Goal: Answer question/provide support: Share knowledge or assist other users

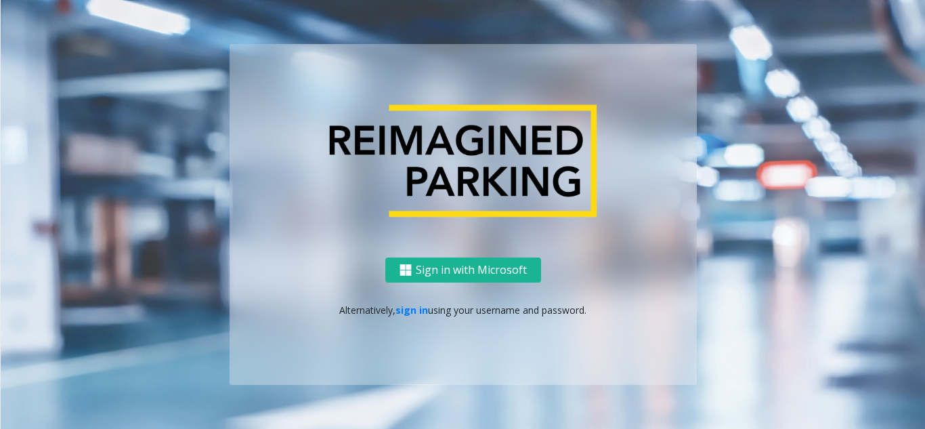
click at [413, 308] on link "sign in" at bounding box center [412, 309] width 33 height 13
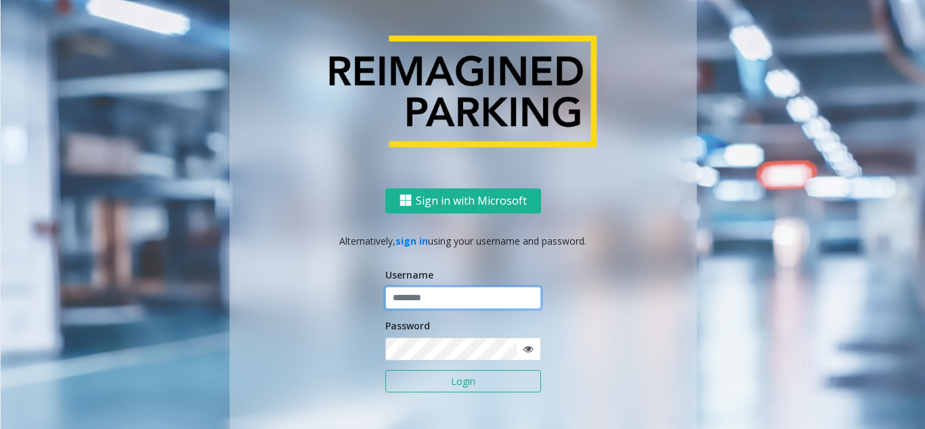
click at [416, 295] on input "text" at bounding box center [463, 298] width 156 height 23
type input "*******"
click at [385, 370] on button "Login" at bounding box center [463, 381] width 156 height 23
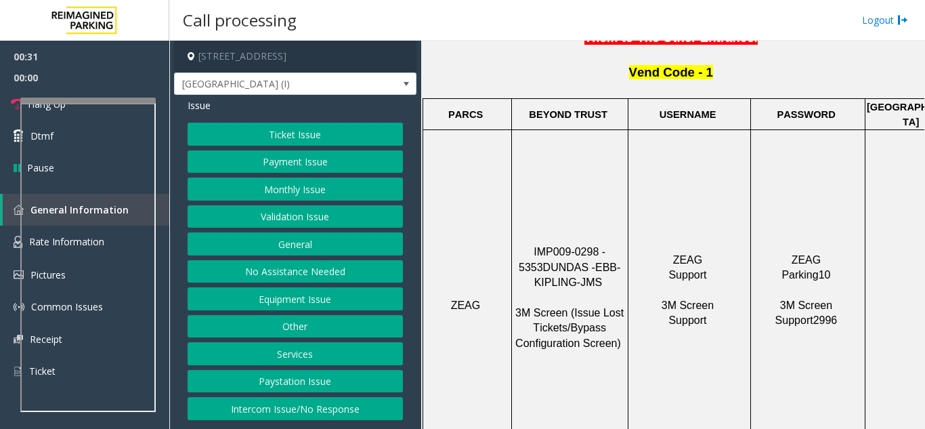
scroll to position [474, 0]
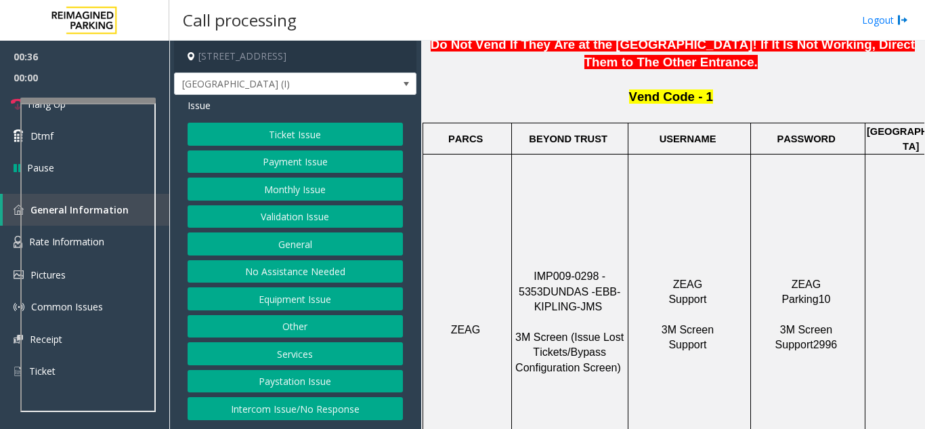
drag, startPoint x: 619, startPoint y: 238, endPoint x: 491, endPoint y: 234, distance: 128.1
click at [491, 234] on tr "ZEAG IMP009-0298 - 5353 DUNDAS - EBB-KIPLING-JMS 3M Screen (Issue Lost Tickets/…" at bounding box center [790, 329] width 735 height 350
copy tr "IMP009-0298 - 5353"
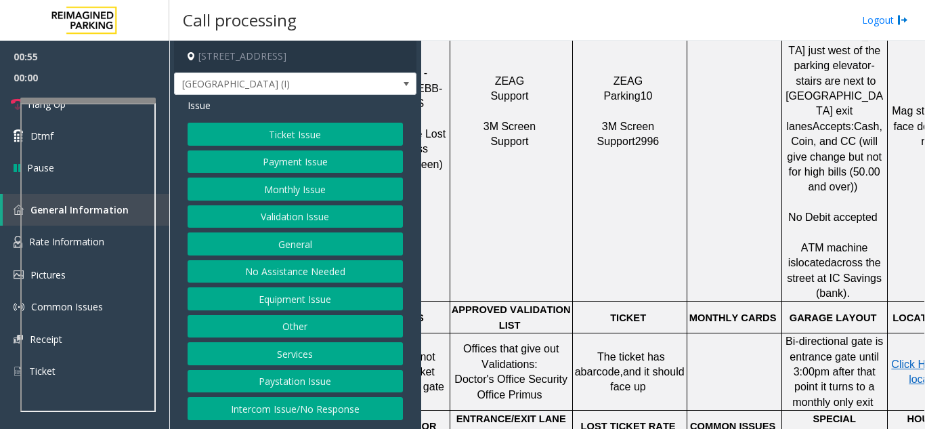
scroll to position [677, 250]
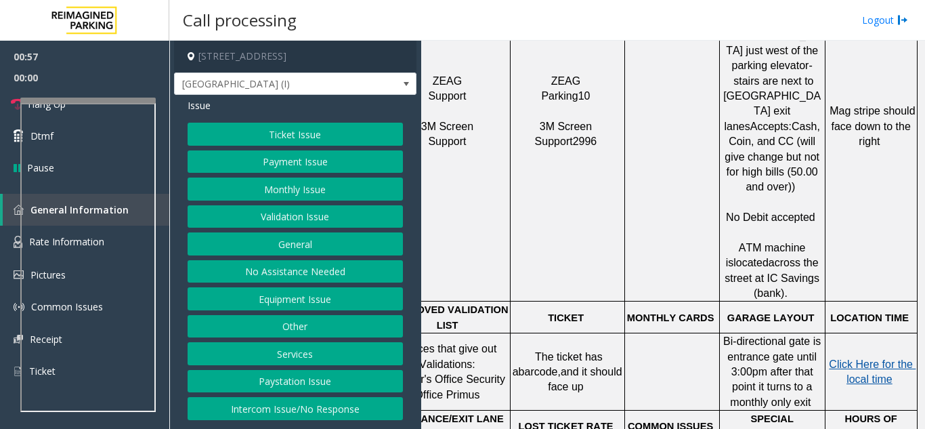
click at [861, 358] on span "Click Here for the local time" at bounding box center [872, 371] width 87 height 26
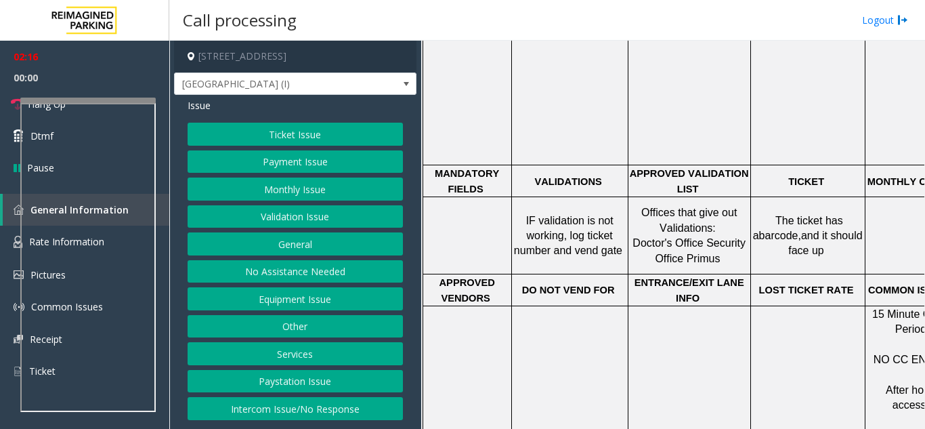
scroll to position [1563, 0]
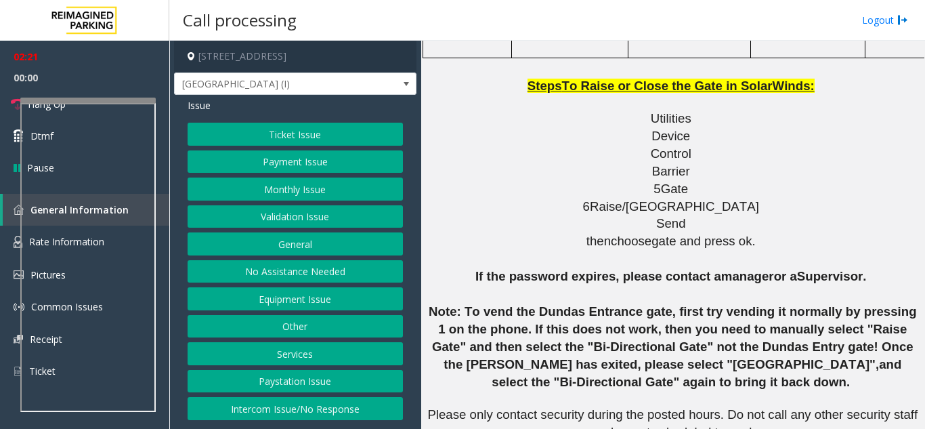
click at [327, 132] on button "Ticket Issue" at bounding box center [295, 134] width 215 height 23
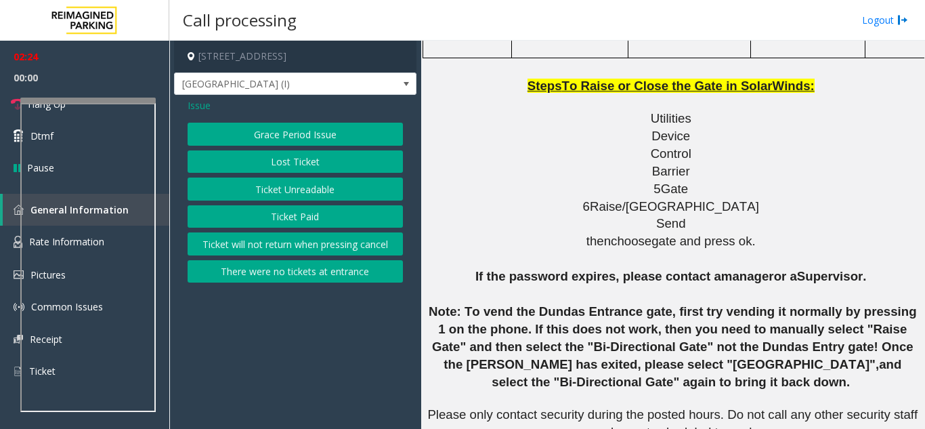
click at [284, 276] on button "There were no tickets at entrance" at bounding box center [295, 271] width 215 height 23
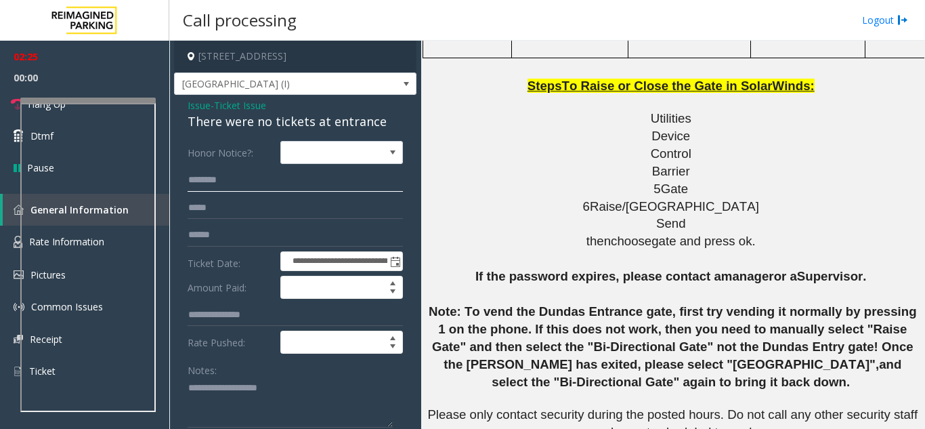
click at [247, 184] on input "text" at bounding box center [295, 180] width 215 height 23
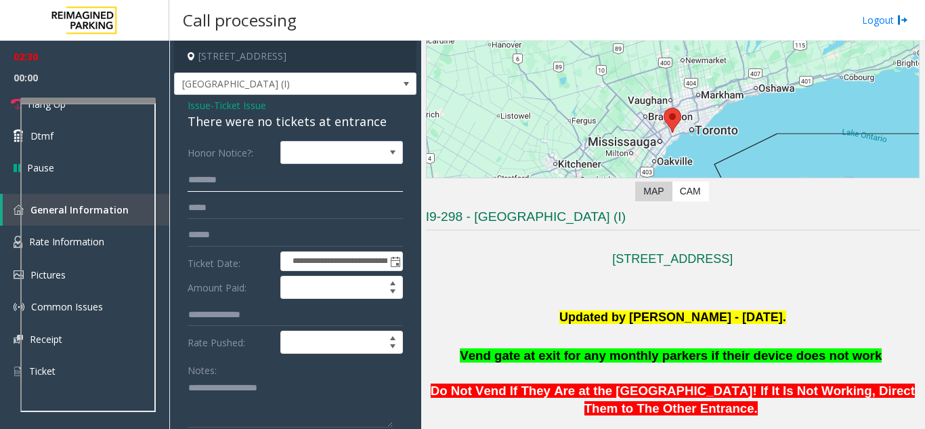
scroll to position [209, 0]
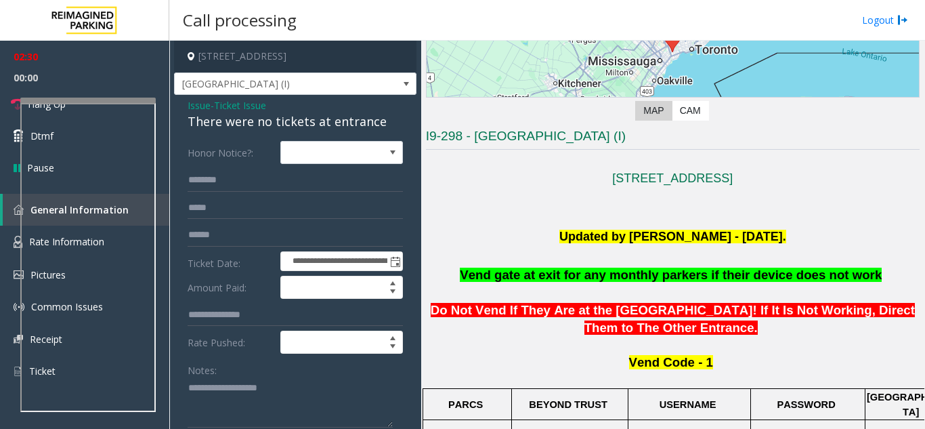
click at [468, 261] on p at bounding box center [673, 257] width 494 height 20
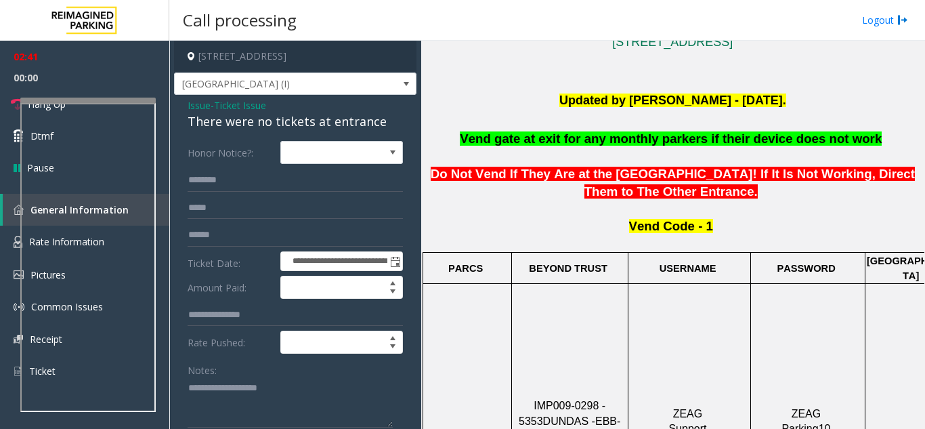
scroll to position [339, 0]
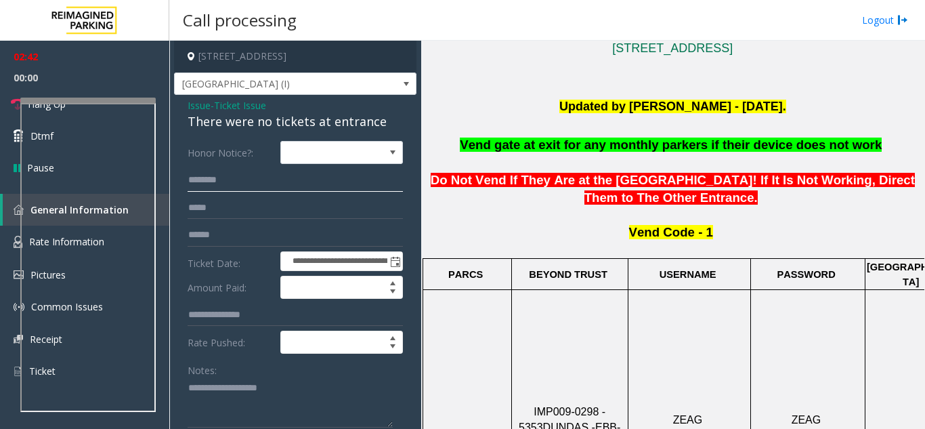
click at [233, 181] on input "text" at bounding box center [295, 180] width 215 height 23
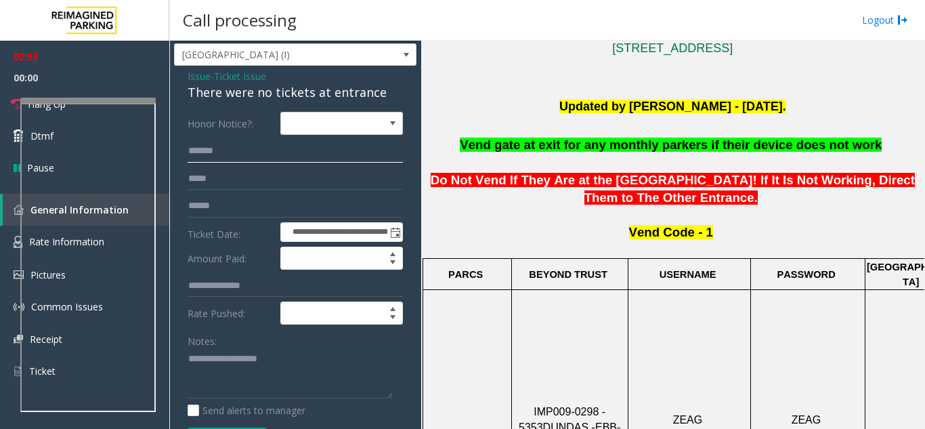
scroll to position [0, 0]
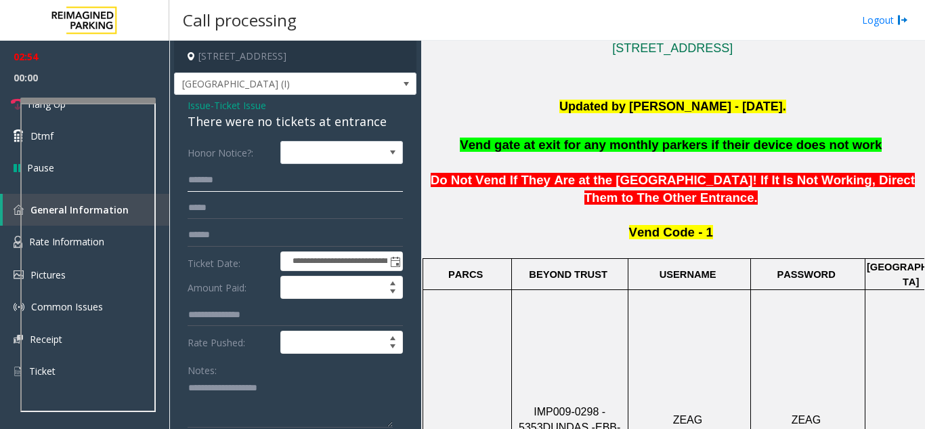
type input "*******"
click at [221, 237] on input "text" at bounding box center [295, 235] width 215 height 23
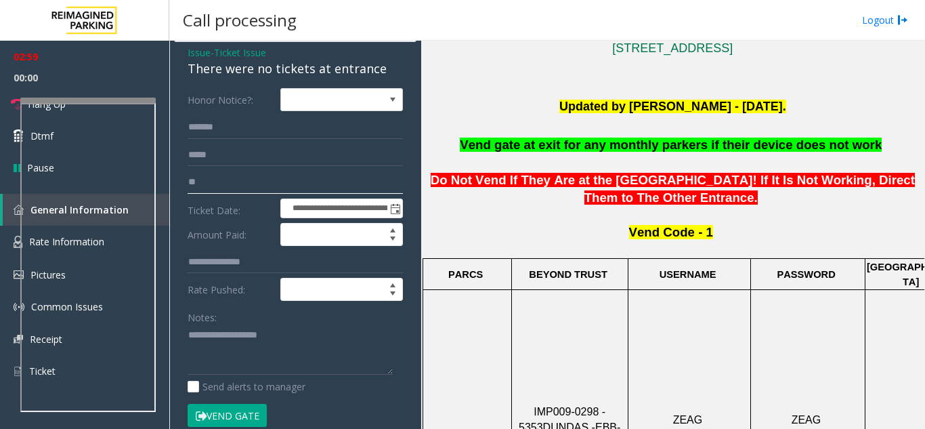
scroll to position [135, 0]
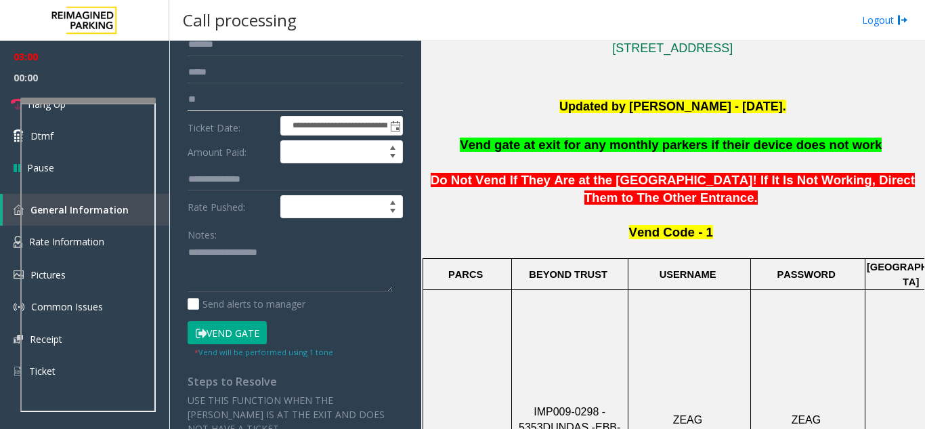
type input "**"
click at [221, 238] on div "Notes:" at bounding box center [295, 258] width 215 height 70
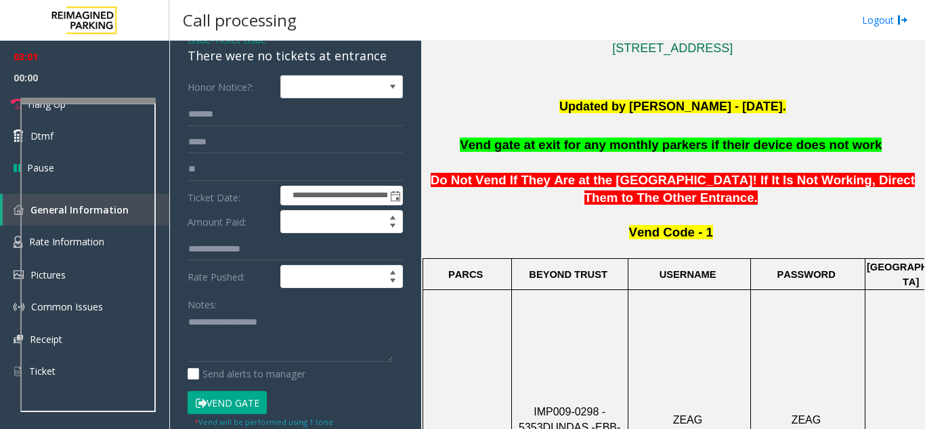
scroll to position [0, 0]
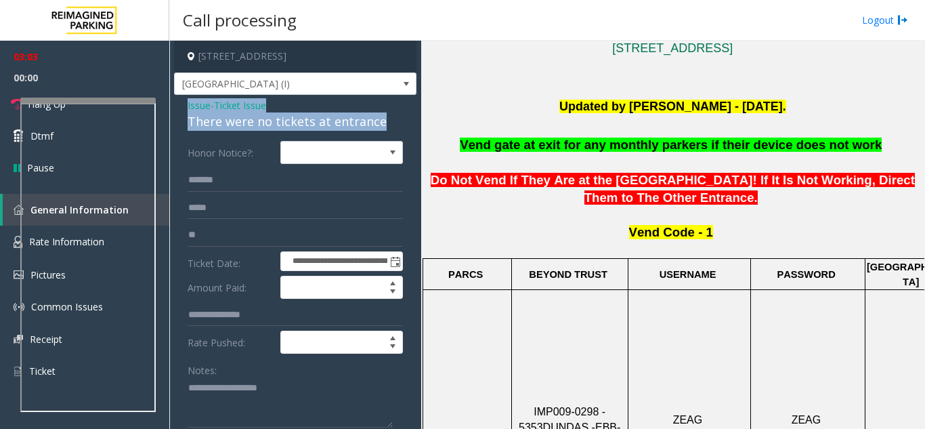
drag, startPoint x: 385, startPoint y: 122, endPoint x: 184, endPoint y: 103, distance: 201.4
copy div "Issue - Ticket Issue There were no tickets at entrance"
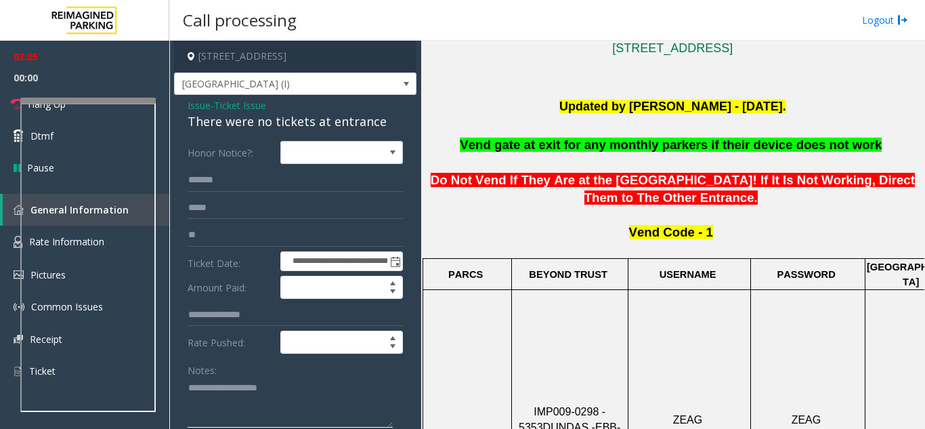
click at [269, 384] on textarea at bounding box center [290, 402] width 205 height 51
paste textarea "**********"
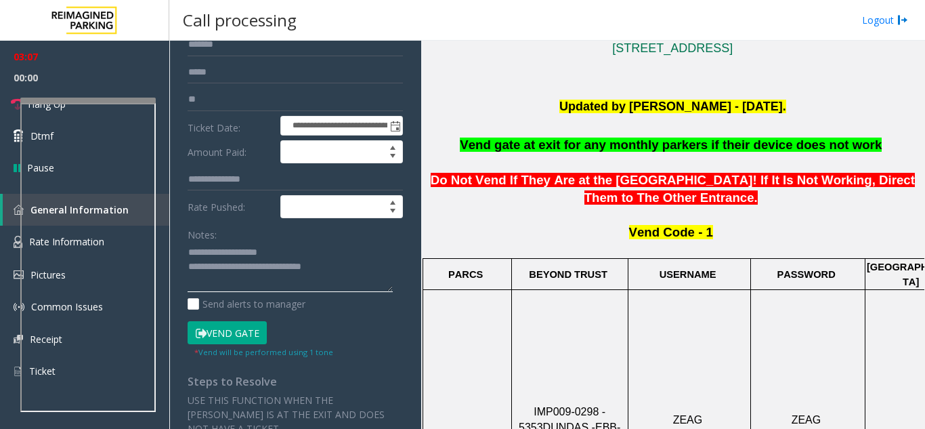
scroll to position [271, 0]
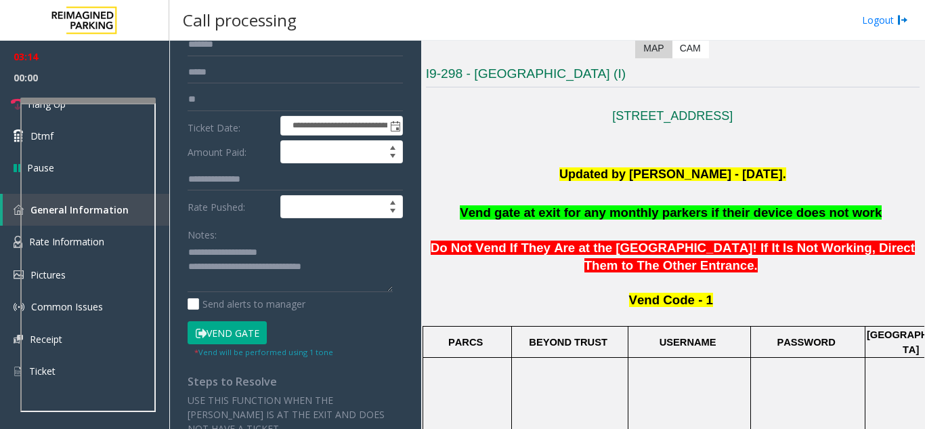
click at [236, 331] on button "Vend Gate" at bounding box center [227, 332] width 79 height 23
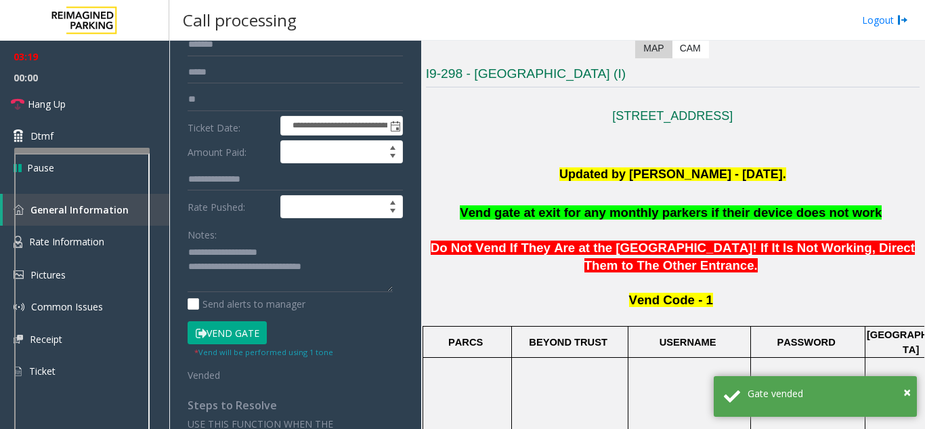
click at [96, 153] on div at bounding box center [81, 307] width 135 height 318
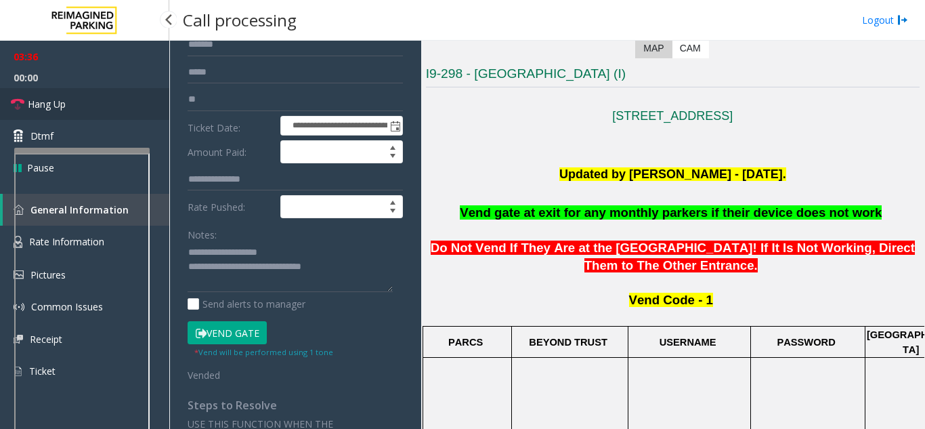
click at [61, 102] on span "Hang Up" at bounding box center [47, 104] width 38 height 14
click at [352, 273] on textarea at bounding box center [290, 267] width 205 height 51
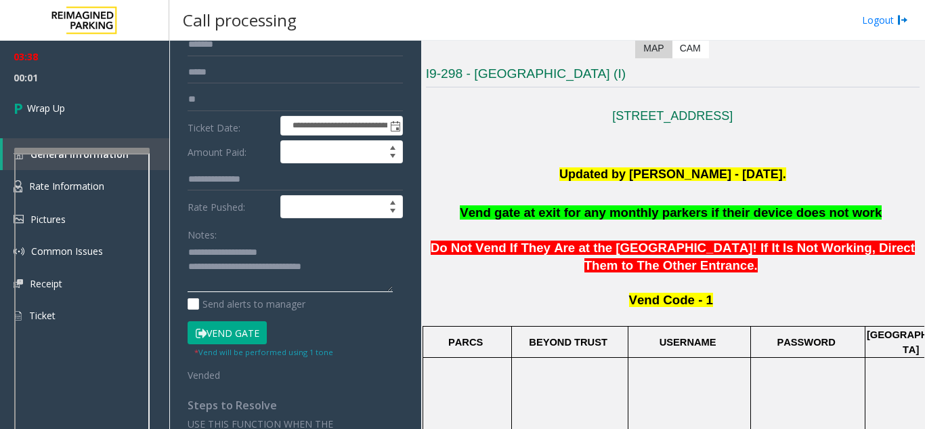
click at [311, 252] on textarea at bounding box center [290, 267] width 205 height 51
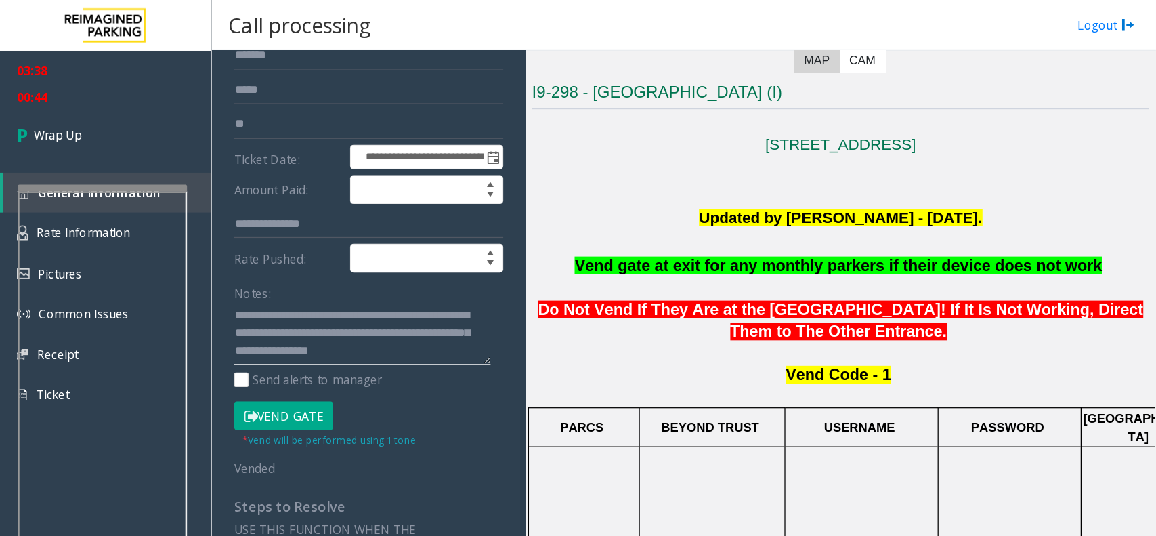
scroll to position [39, 0]
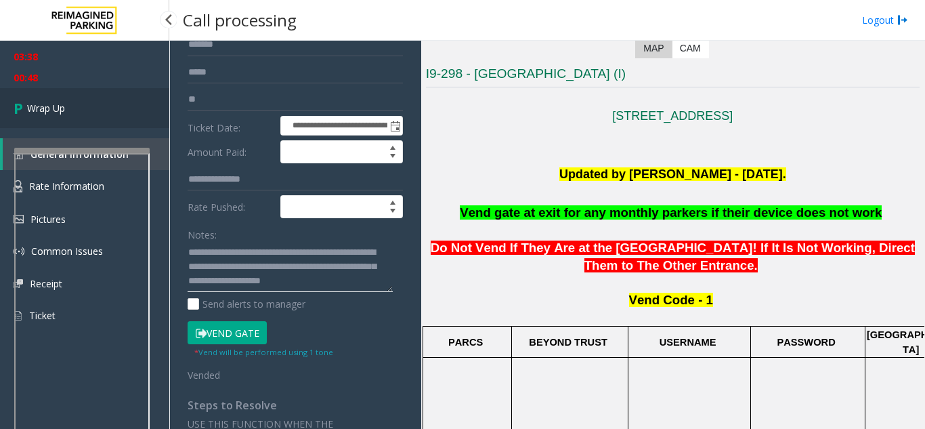
type textarea "**********"
click at [68, 104] on link "Wrap Up" at bounding box center [84, 108] width 169 height 40
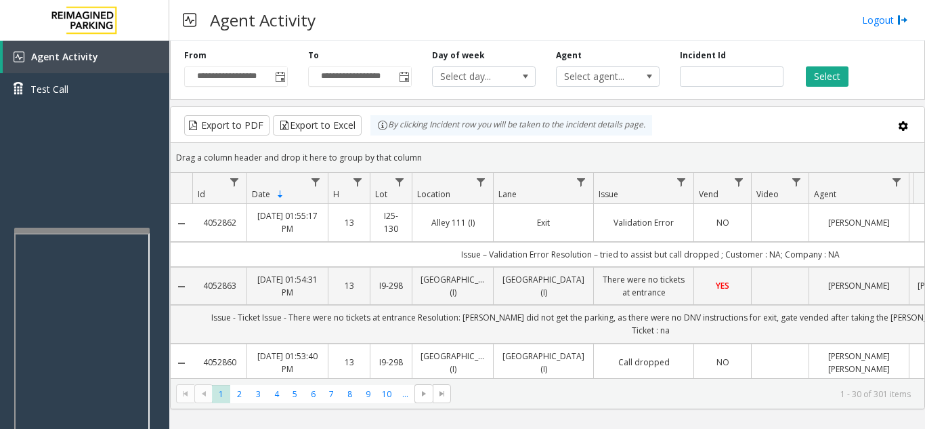
click at [85, 230] on div at bounding box center [81, 230] width 135 height 5
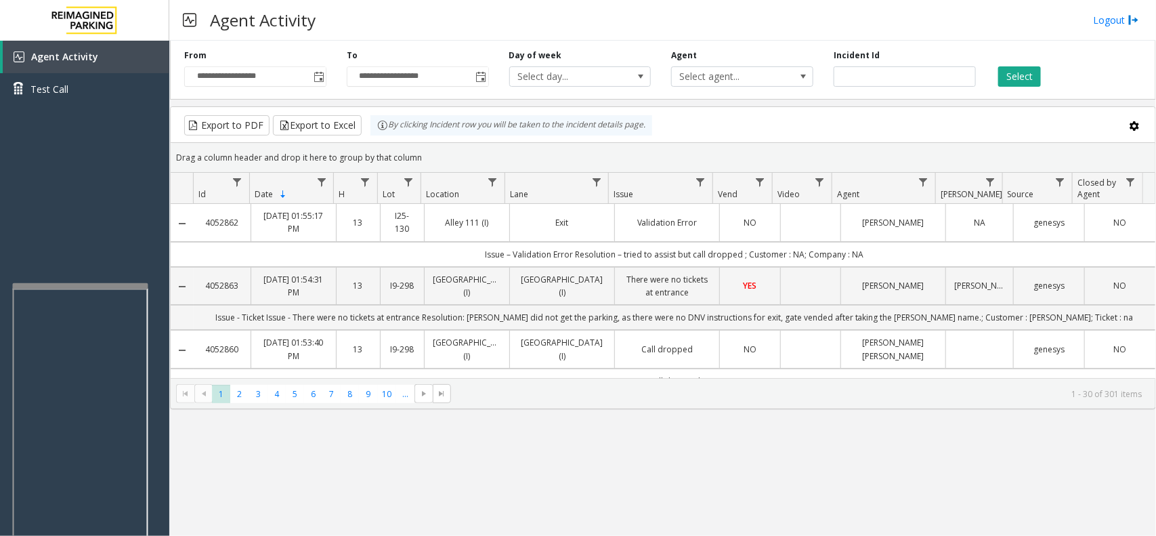
click at [96, 284] on div at bounding box center [80, 285] width 135 height 5
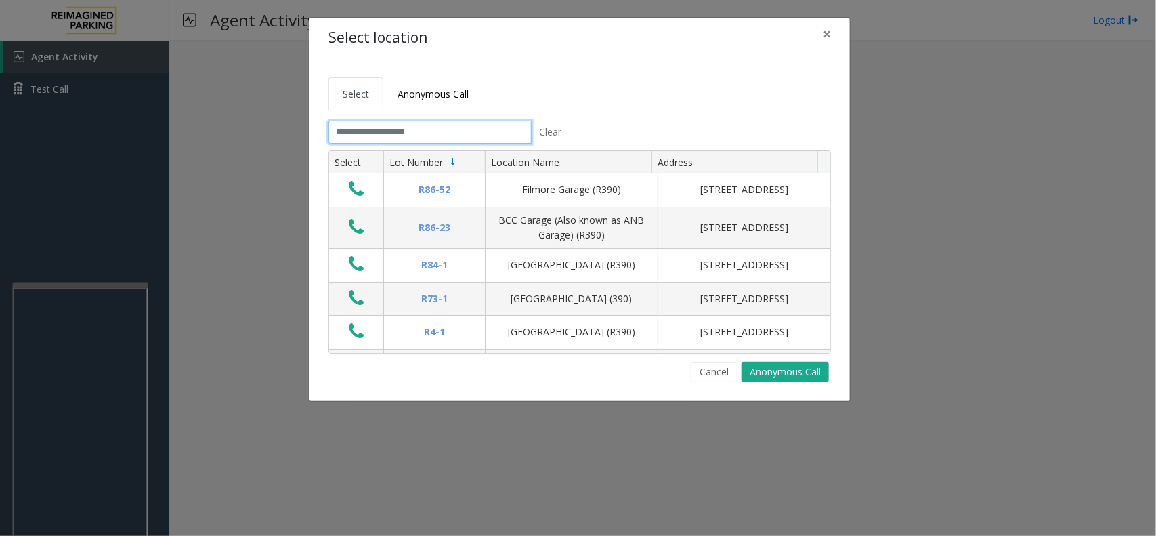
click at [493, 127] on input "text" at bounding box center [430, 132] width 203 height 23
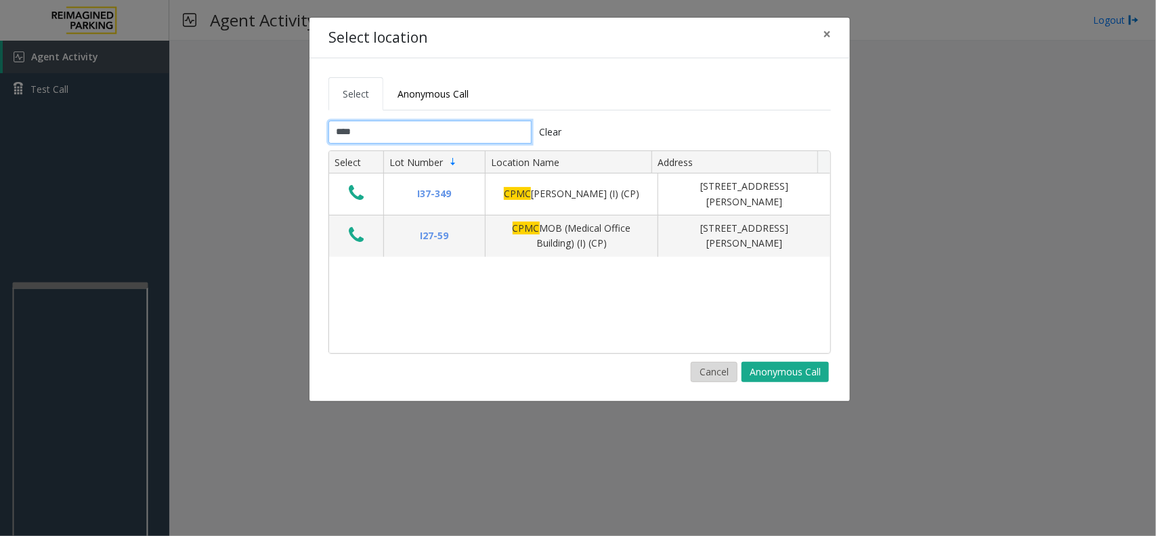
type input "****"
click at [718, 369] on button "Cancel" at bounding box center [714, 372] width 47 height 20
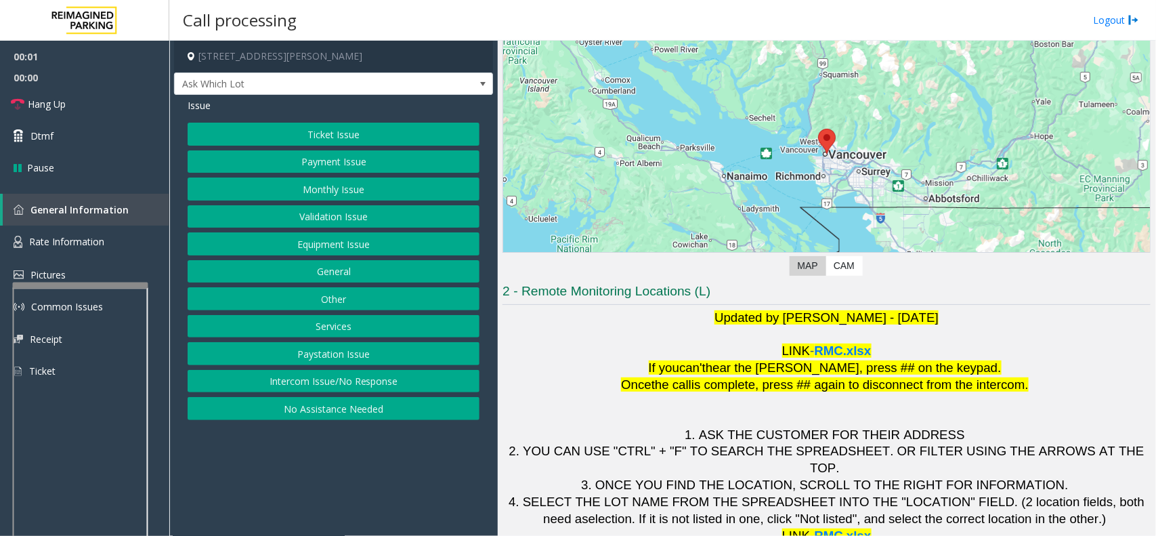
scroll to position [112, 0]
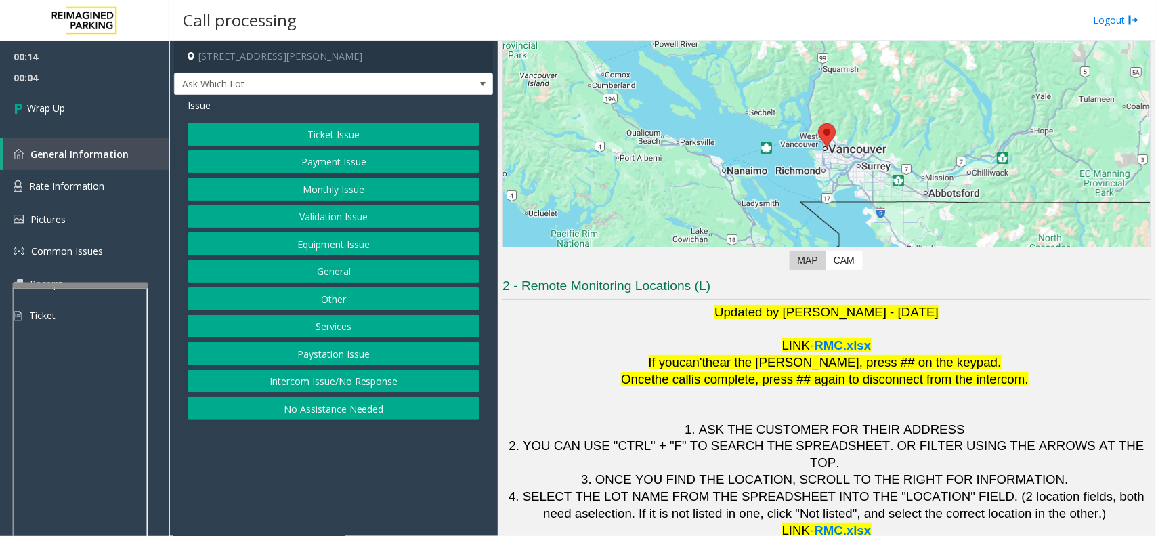
click at [336, 378] on button "Intercom Issue/No Response" at bounding box center [334, 381] width 292 height 23
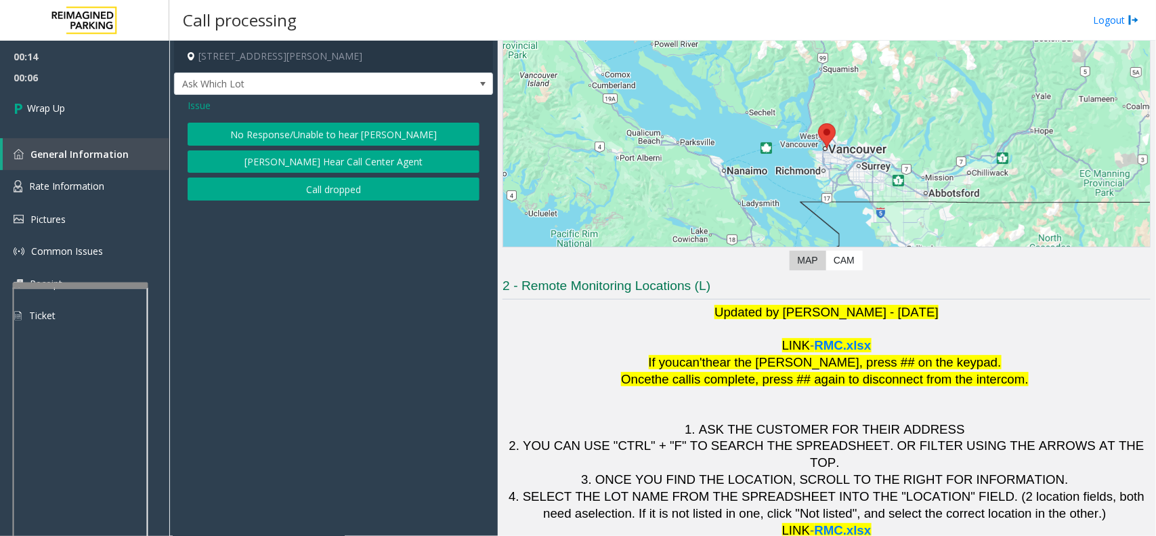
click at [383, 129] on button "No Response/Unable to hear [PERSON_NAME]" at bounding box center [334, 134] width 292 height 23
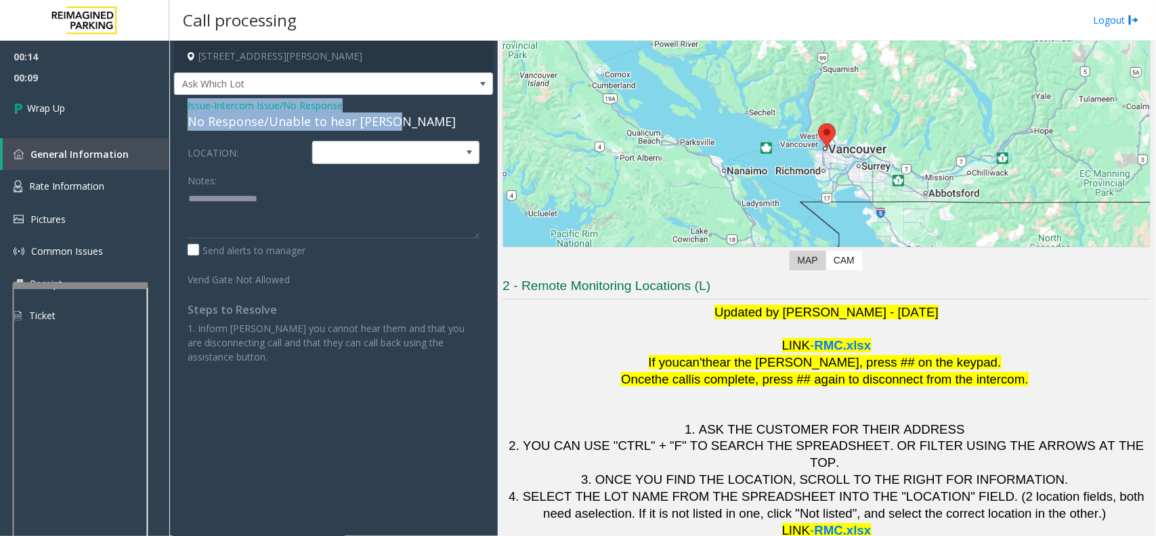
drag, startPoint x: 398, startPoint y: 121, endPoint x: 181, endPoint y: 106, distance: 217.2
click at [181, 106] on div "Issue - Intercom Issue/No Response No Response/Unable to hear [PERSON_NAME] LOC…" at bounding box center [333, 236] width 319 height 282
copy div "Issue - Intercom Issue/No Response No Response/Unable to hear [PERSON_NAME]"
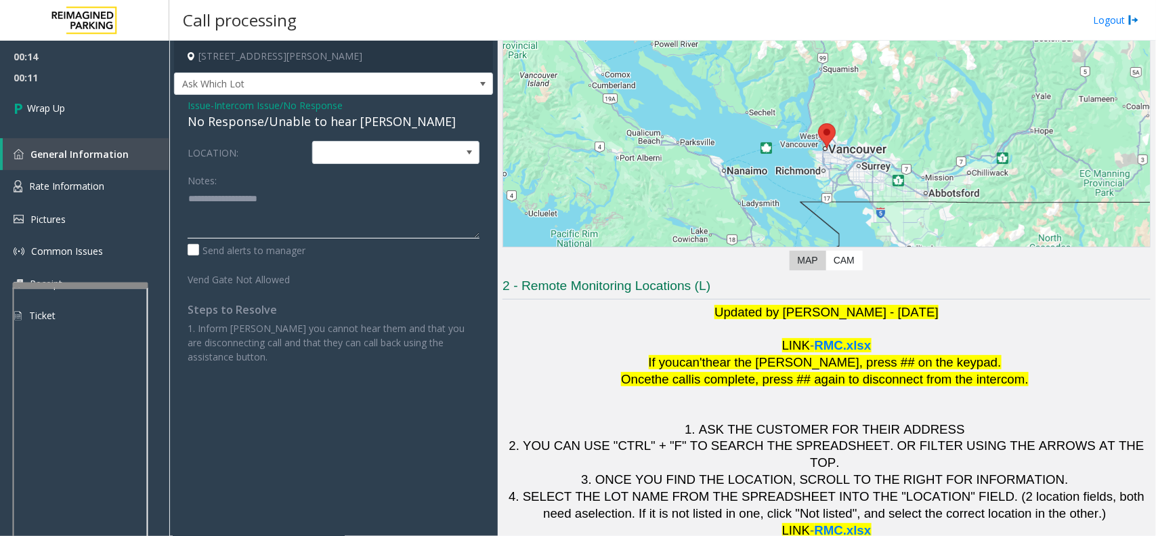
click at [293, 207] on textarea at bounding box center [334, 213] width 292 height 51
paste textarea "**********"
type textarea "**********"
click at [79, 100] on link "Wrap Up" at bounding box center [84, 108] width 169 height 40
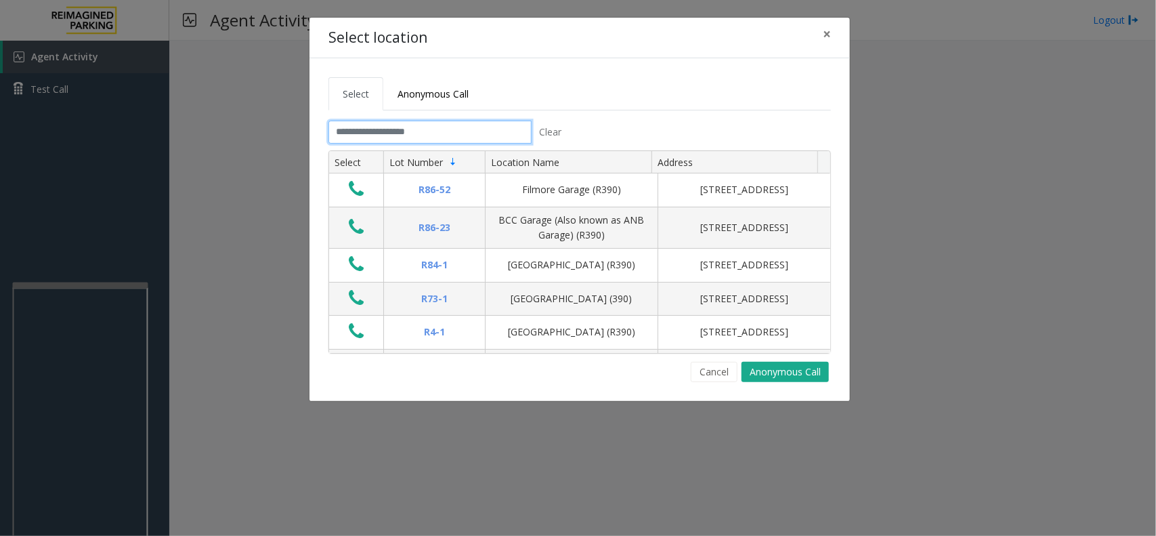
click at [402, 130] on input "text" at bounding box center [430, 132] width 203 height 23
click at [472, 127] on input "text" at bounding box center [430, 132] width 203 height 23
click at [466, 133] on input "text" at bounding box center [430, 132] width 203 height 23
click at [715, 367] on button "Cancel" at bounding box center [714, 372] width 47 height 20
